Goal: Information Seeking & Learning: Learn about a topic

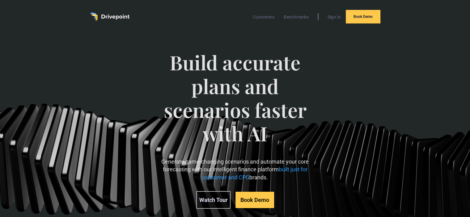
click at [117, 16] on img "home" at bounding box center [110, 16] width 40 height 9
click at [288, 18] on link "Benchmarks" at bounding box center [295, 17] width 31 height 8
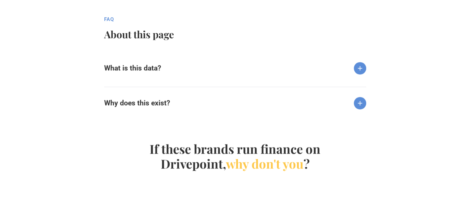
scroll to position [653, 0]
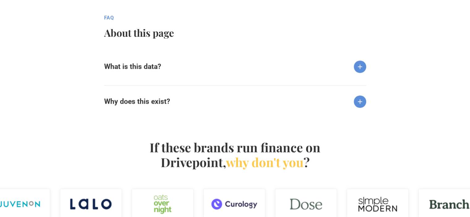
click at [356, 65] on img at bounding box center [360, 67] width 12 height 12
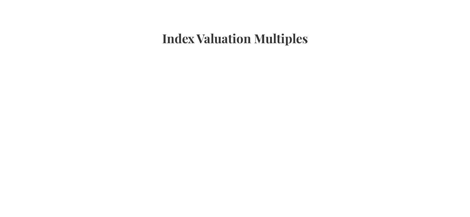
scroll to position [0, 0]
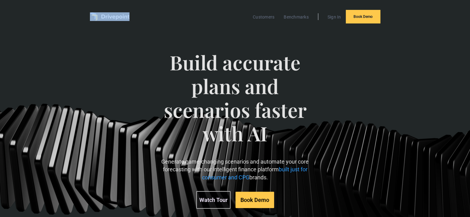
drag, startPoint x: 184, startPoint y: 14, endPoint x: 279, endPoint y: 17, distance: 95.5
click at [254, 17] on div "Customers Benchmarks Sign In Book Demo" at bounding box center [235, 17] width 290 height 14
